Goal: Transaction & Acquisition: Register for event/course

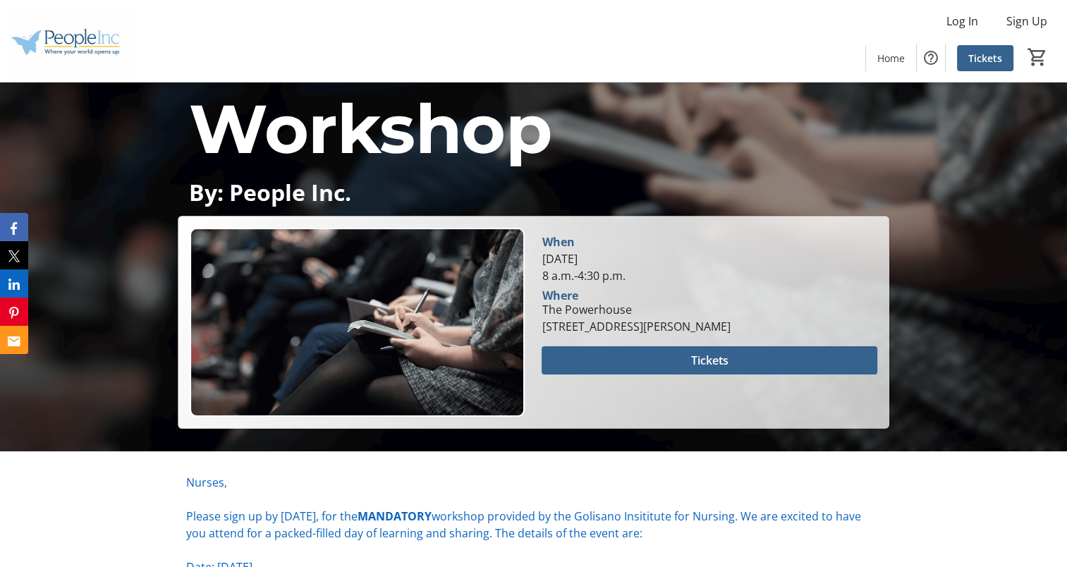
scroll to position [224, 0]
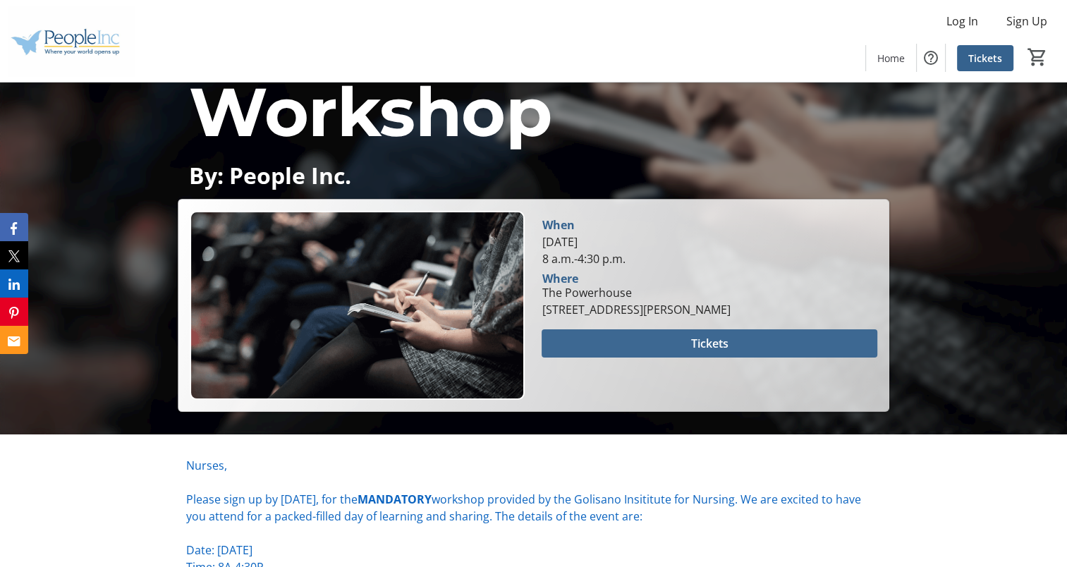
click at [606, 339] on span at bounding box center [708, 343] width 335 height 34
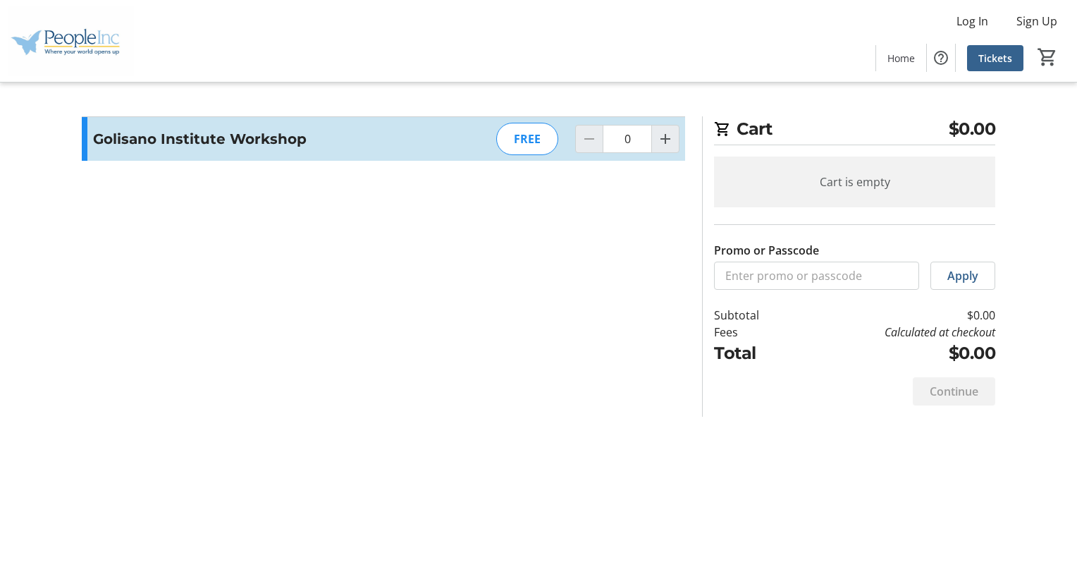
click at [531, 130] on div "FREE" at bounding box center [527, 139] width 62 height 32
click at [652, 449] on div "Cart $0.00 Cart is empty Promo or Passcode Apply Subtotal $0.00 Fees Calculated…" at bounding box center [538, 283] width 931 height 567
click at [536, 140] on div "FREE" at bounding box center [527, 139] width 62 height 32
click at [663, 137] on mat-icon "Increment by one" at bounding box center [665, 138] width 17 height 17
type input "1"
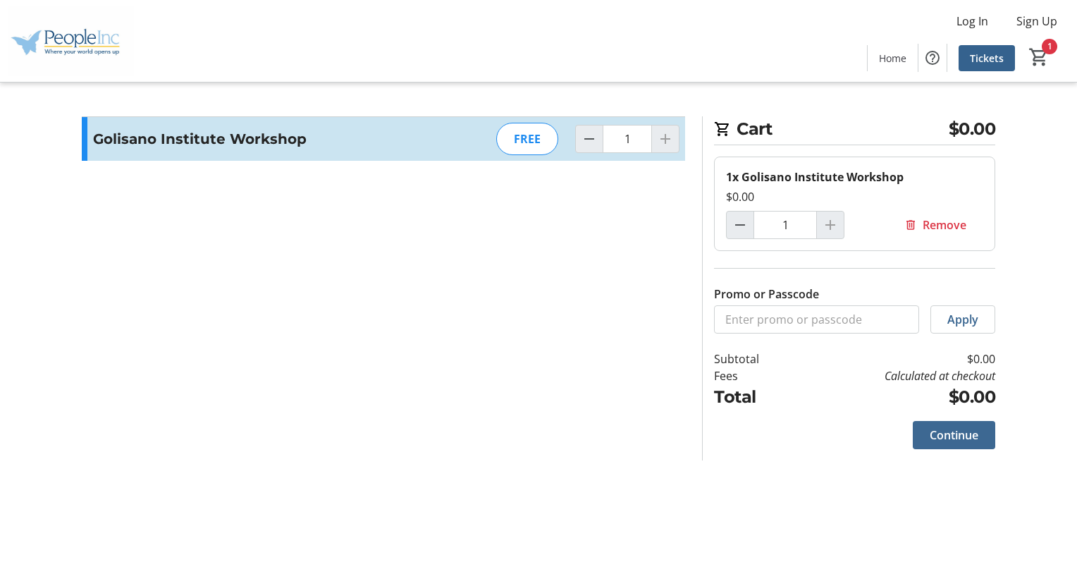
click at [945, 443] on span at bounding box center [954, 435] width 82 height 34
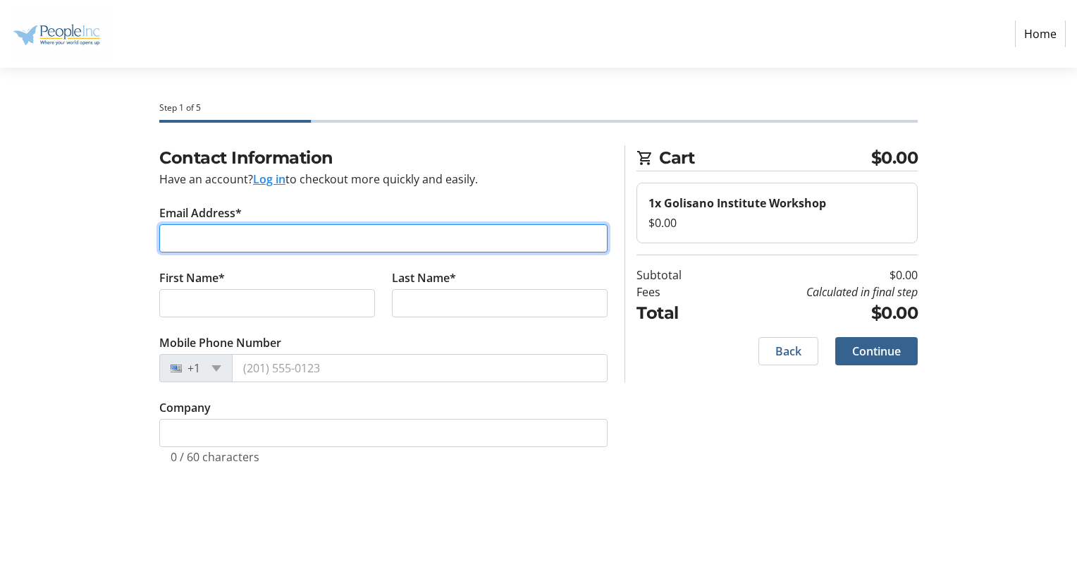
click at [365, 245] on input "Email Address*" at bounding box center [383, 238] width 448 height 28
type input "[PERSON_NAME][EMAIL_ADDRESS][PERSON_NAME][DOMAIN_NAME]"
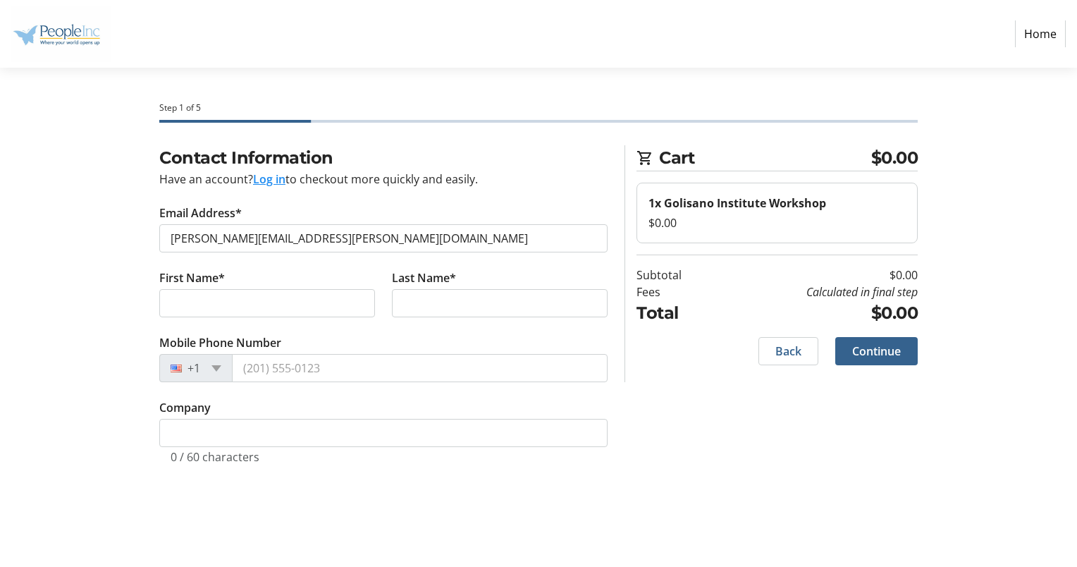
type input "[PERSON_NAME]"
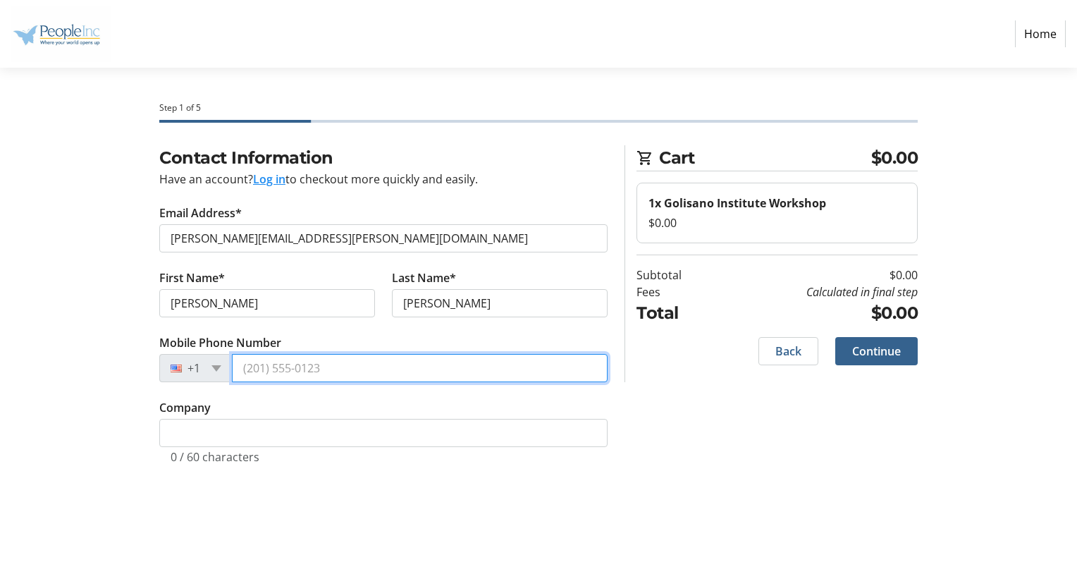
type input "[PHONE_NUMBER]"
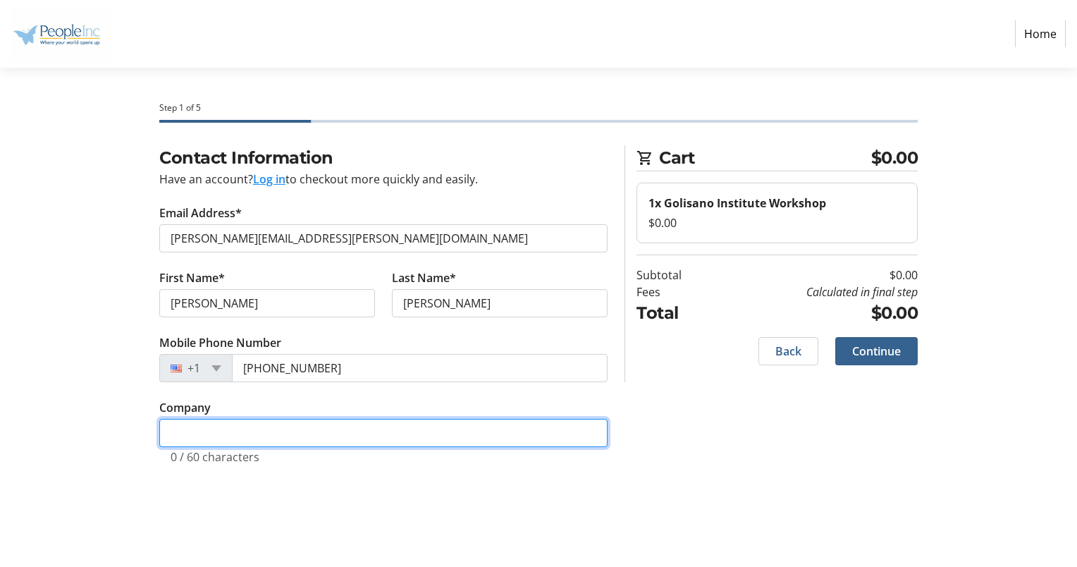
type input "Individual"
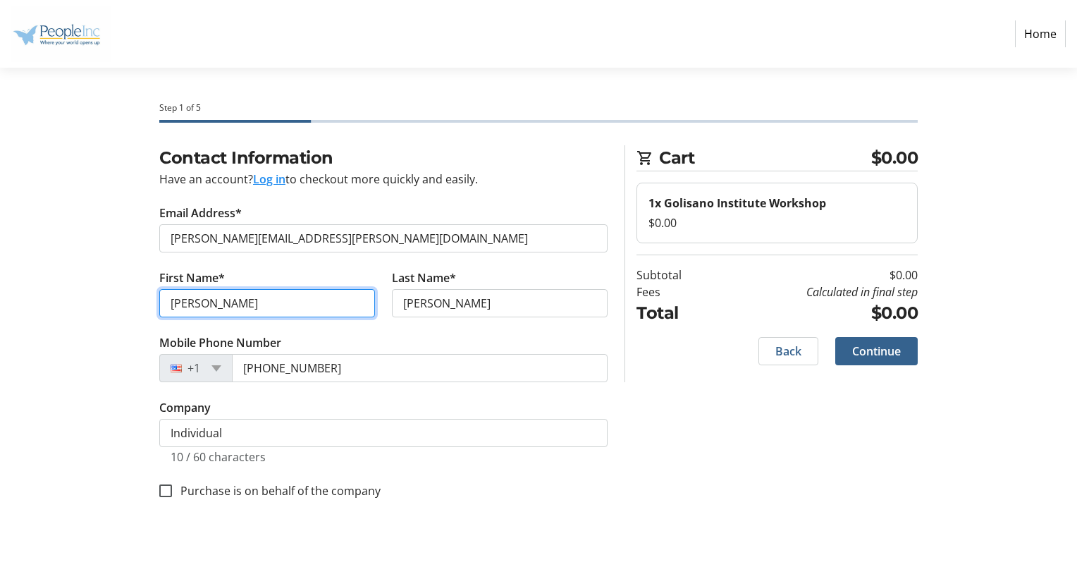
drag, startPoint x: 262, startPoint y: 307, endPoint x: 115, endPoint y: 313, distance: 147.5
click at [115, 313] on div "Contact Information Have an account? Log in to checkout more quickly and easily…" at bounding box center [538, 339] width 931 height 388
click at [232, 300] on input "[PERSON_NAME]" at bounding box center [267, 303] width 216 height 28
type input "K"
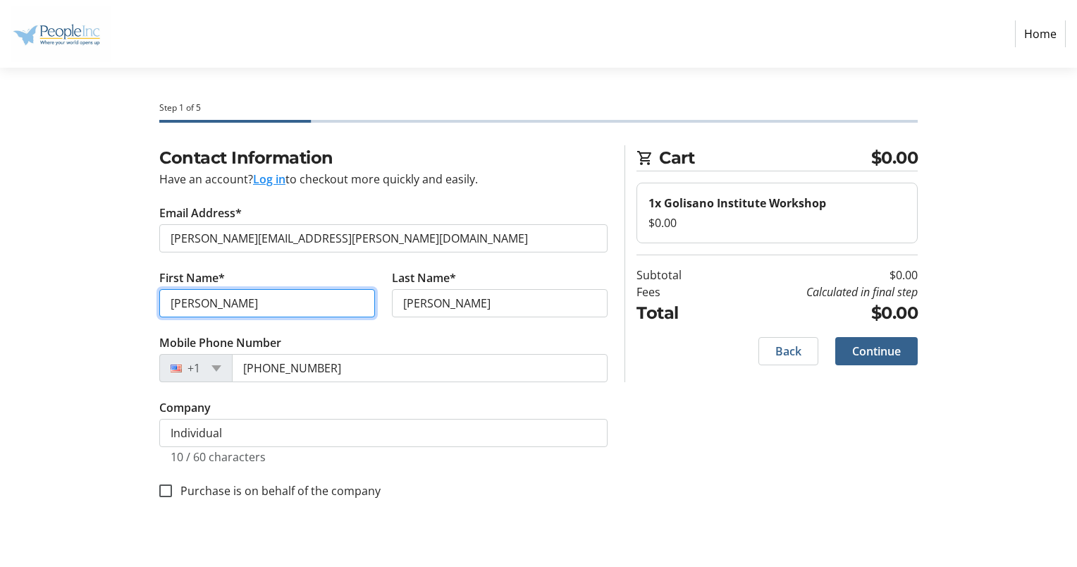
type input "[PERSON_NAME]"
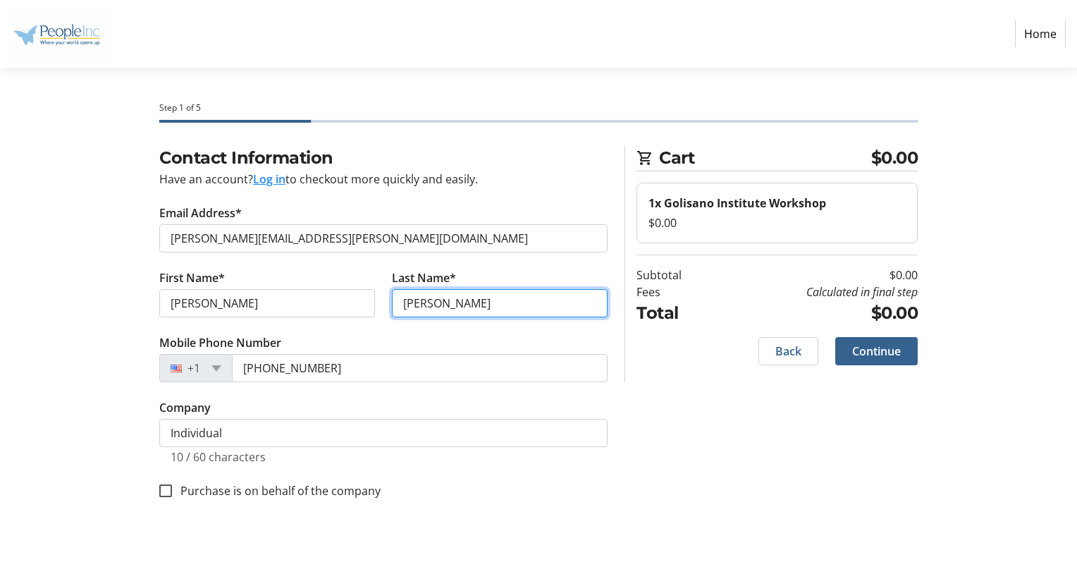
type input "[PERSON_NAME]"
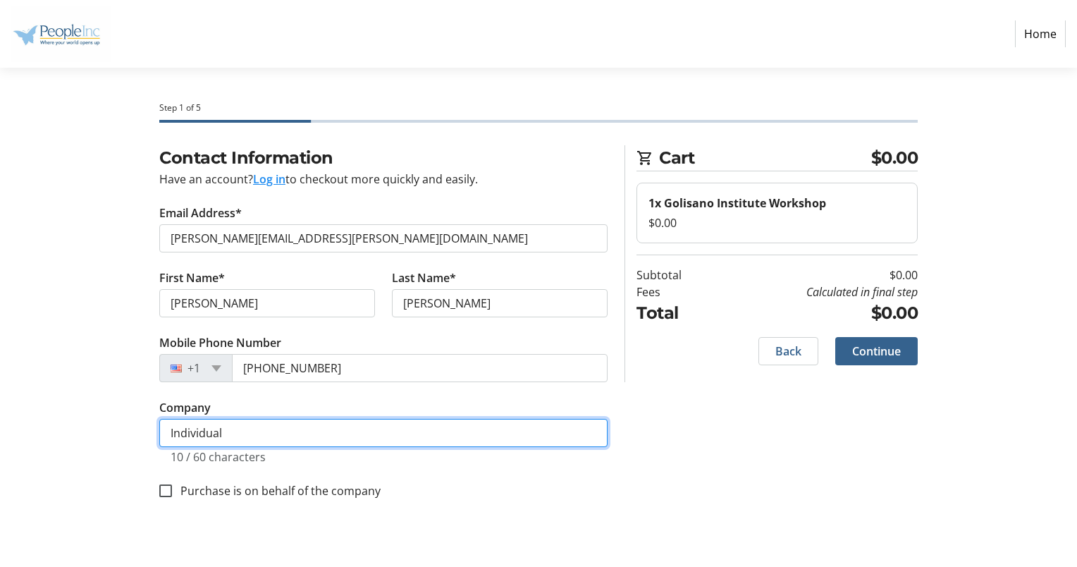
click at [371, 420] on input "Individual" at bounding box center [383, 433] width 448 height 28
type input "I"
type input "People Inc"
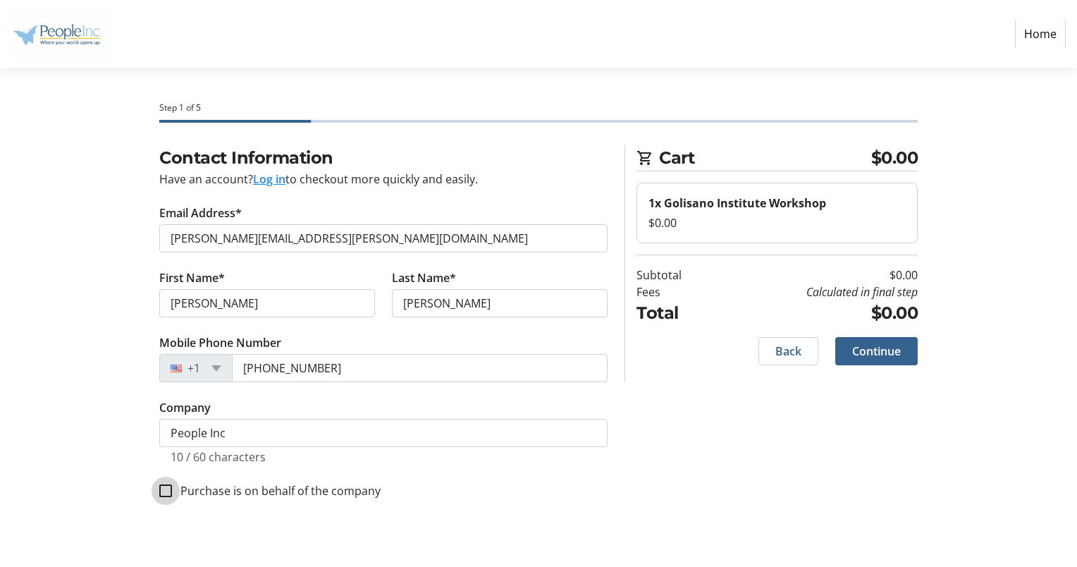
click at [161, 487] on input "Purchase is on behalf of the company" at bounding box center [165, 490] width 13 height 13
click at [167, 488] on input "Purchase is on behalf of the company" at bounding box center [165, 490] width 13 height 13
checkbox input "false"
click at [900, 350] on span "Continue" at bounding box center [876, 351] width 49 height 17
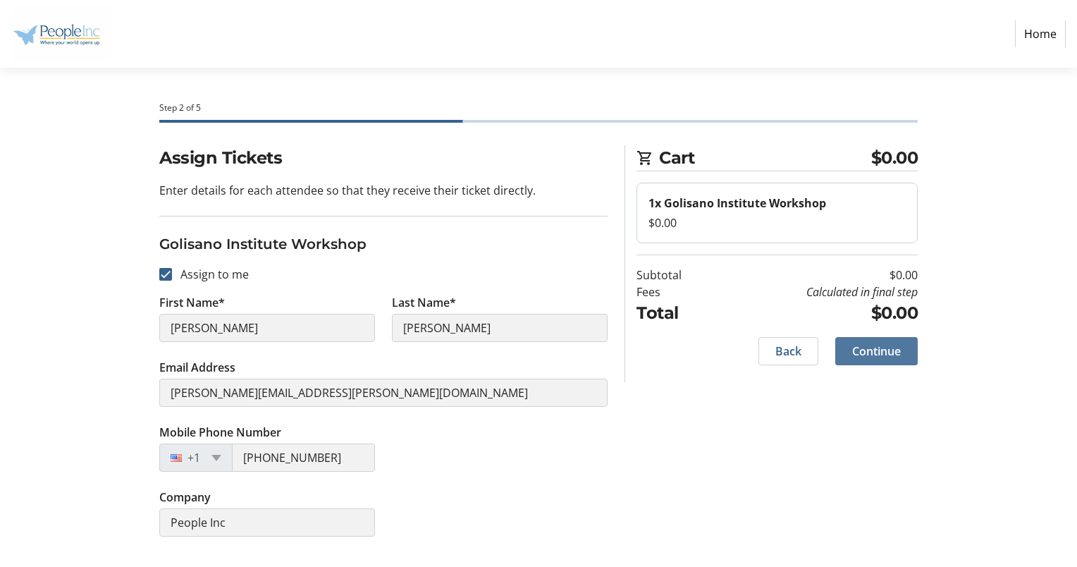
click at [869, 347] on span "Continue" at bounding box center [876, 351] width 49 height 17
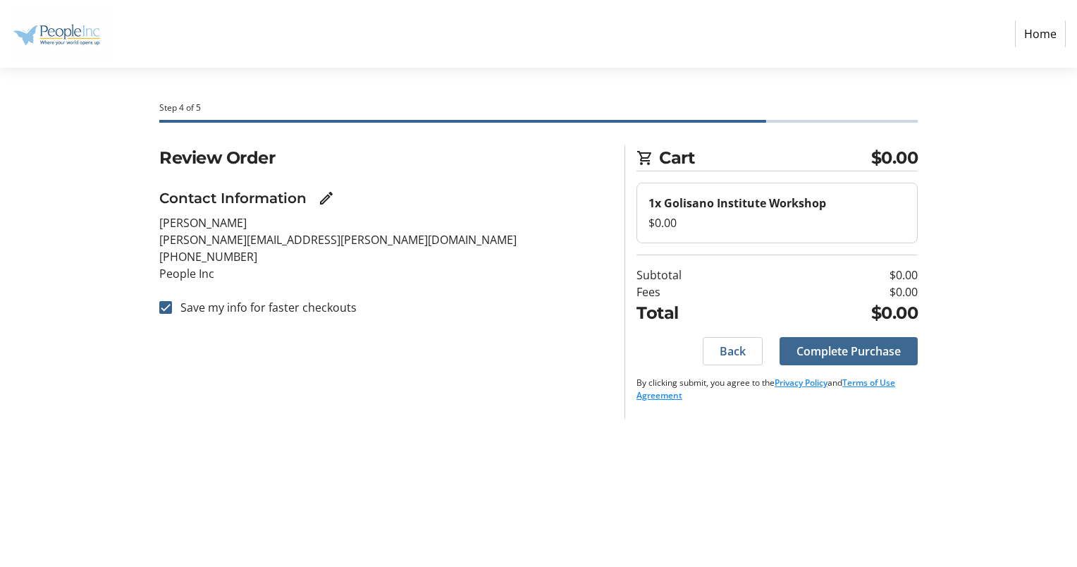
click at [900, 350] on span "Complete Purchase" at bounding box center [849, 351] width 104 height 17
